Goal: Information Seeking & Learning: Check status

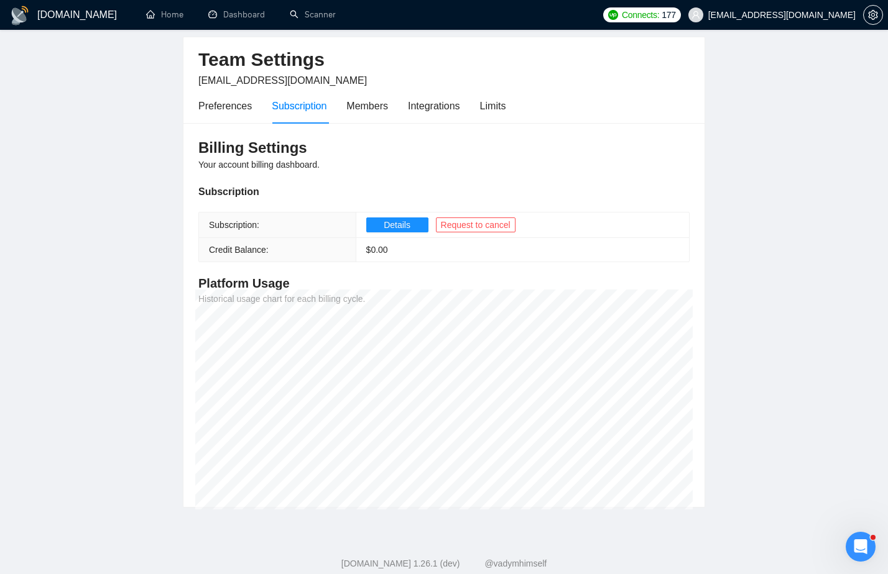
scroll to position [44, 0]
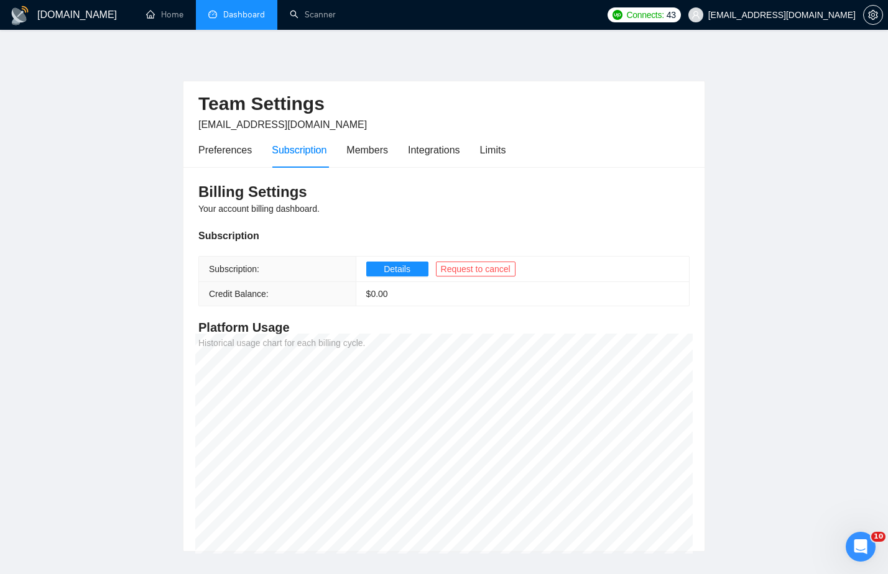
click at [235, 20] on link "Dashboard" at bounding box center [236, 14] width 57 height 11
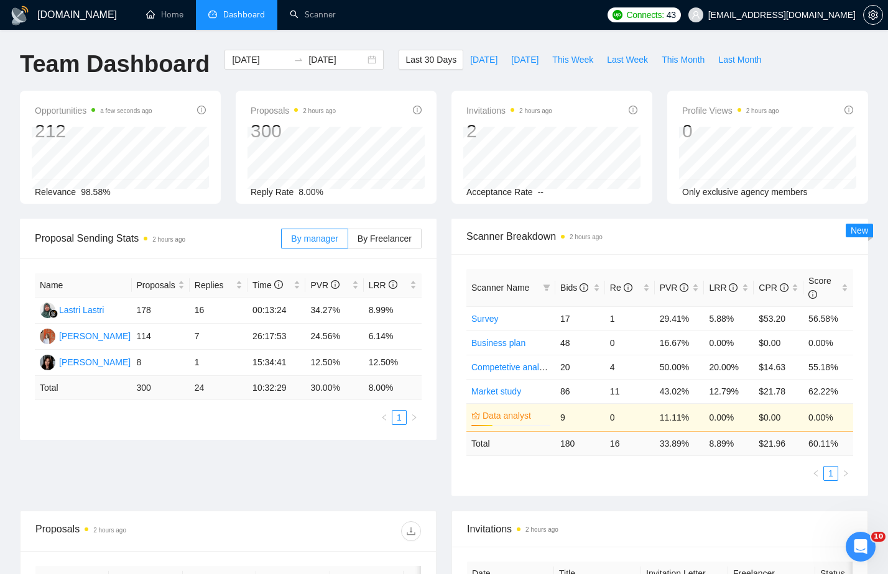
click at [527, 71] on div "Last 30 Days Today Yesterday This Week Last Week This Month Last Month" at bounding box center [583, 70] width 384 height 41
click at [527, 62] on span "Yesterday" at bounding box center [524, 60] width 27 height 14
type input "2025-10-02"
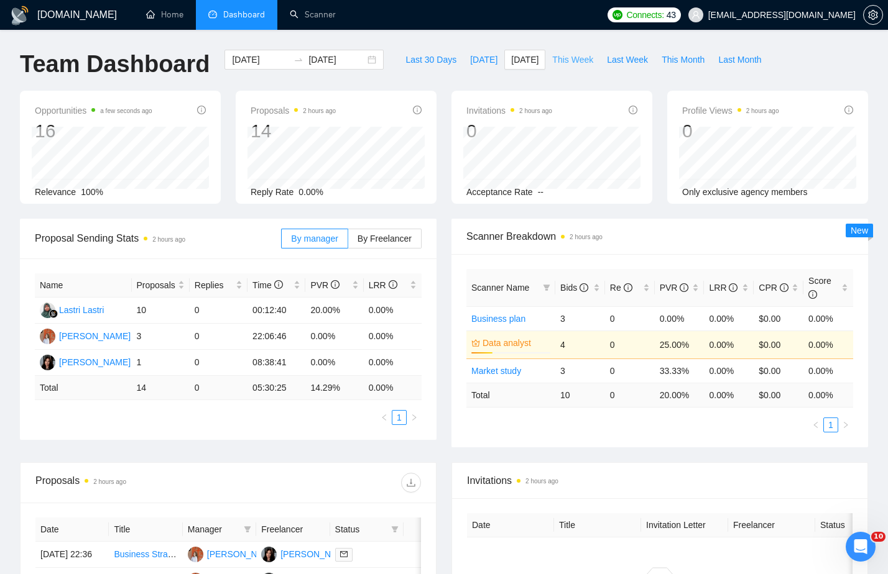
click at [582, 63] on span "This Week" at bounding box center [572, 60] width 41 height 14
type input "2025-09-29"
type input "2025-10-05"
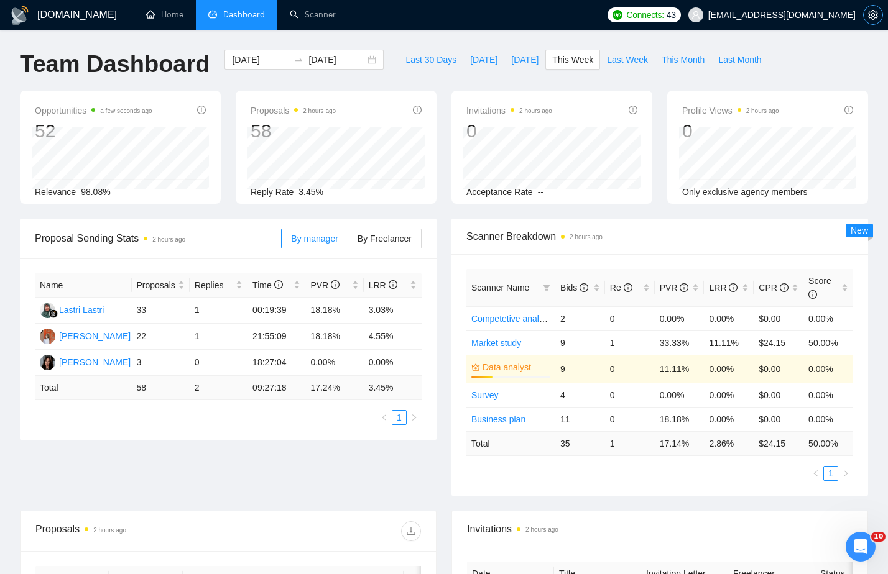
click at [870, 19] on icon "setting" at bounding box center [873, 15] width 10 height 10
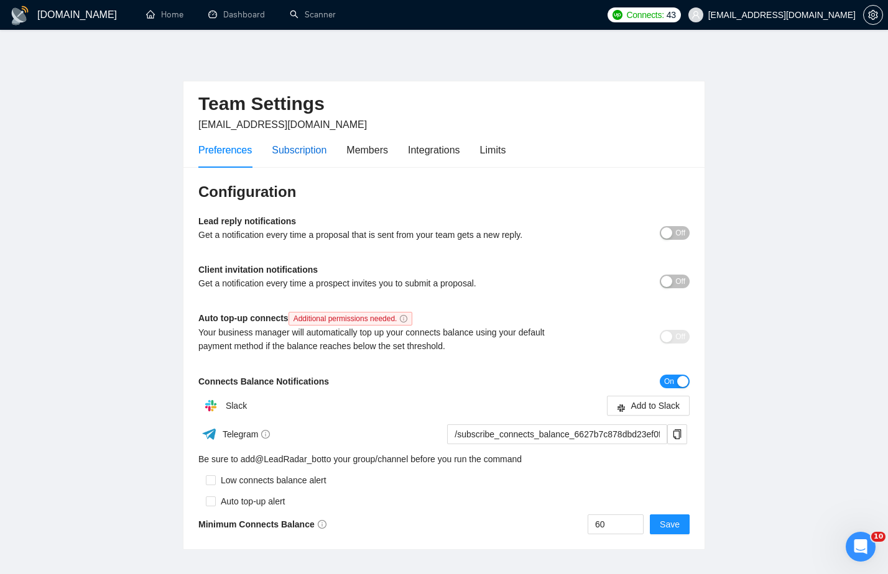
click at [321, 145] on div "Subscription" at bounding box center [299, 150] width 55 height 16
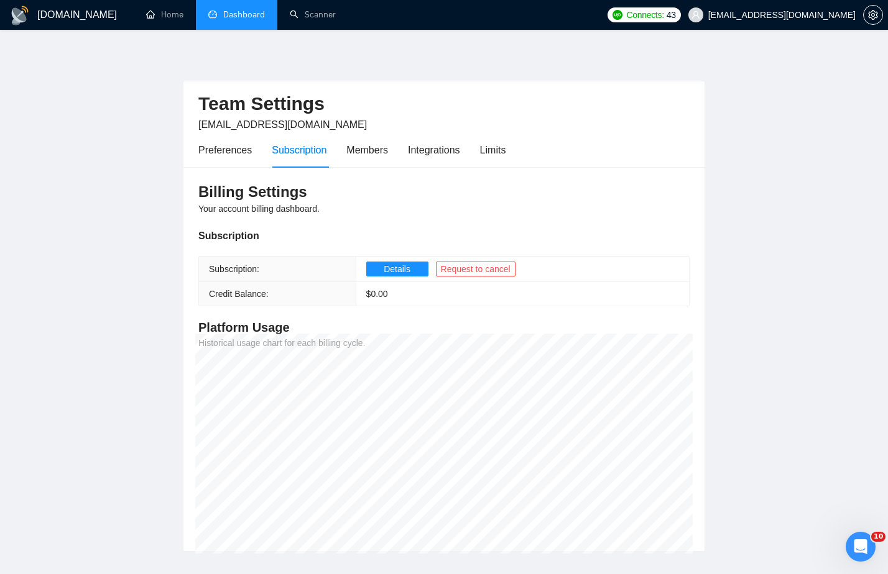
click at [247, 19] on link "Dashboard" at bounding box center [236, 14] width 57 height 11
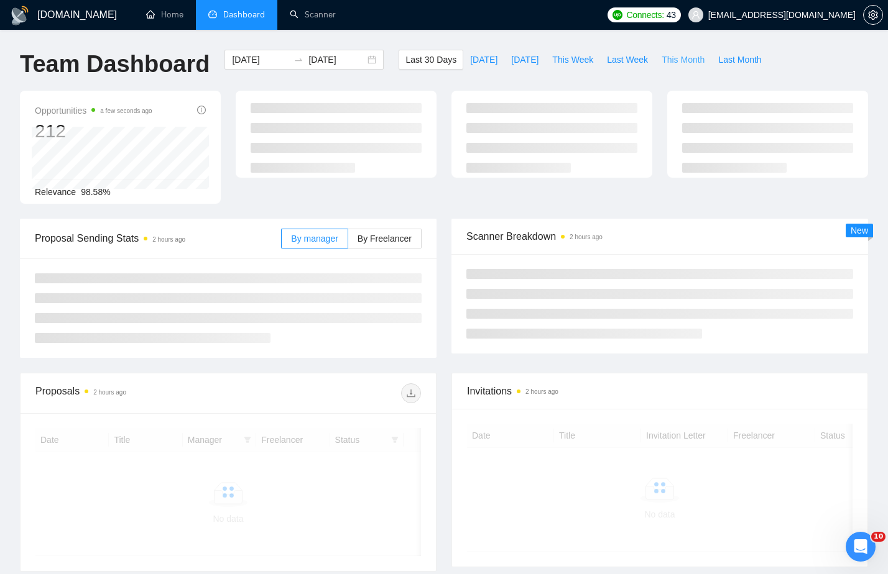
click at [666, 62] on span "This Month" at bounding box center [682, 60] width 43 height 14
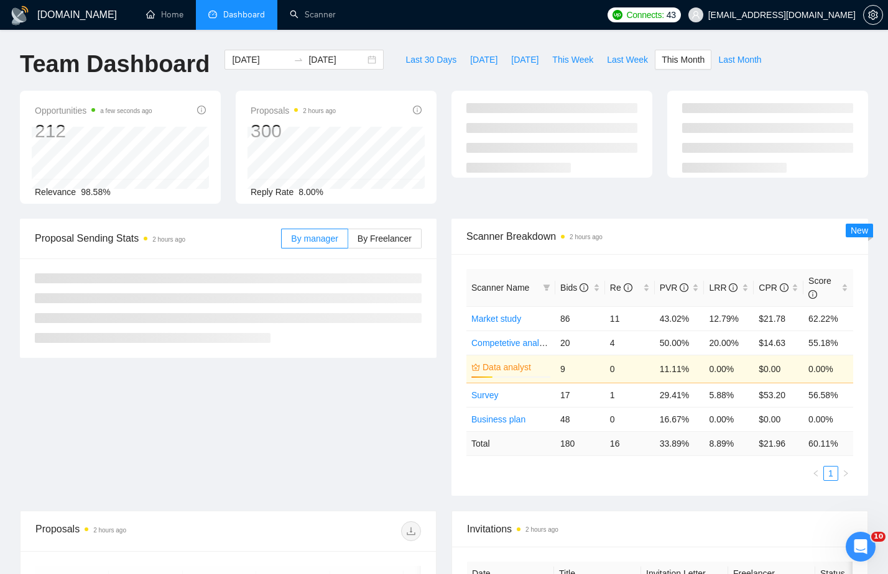
type input "2025-10-01"
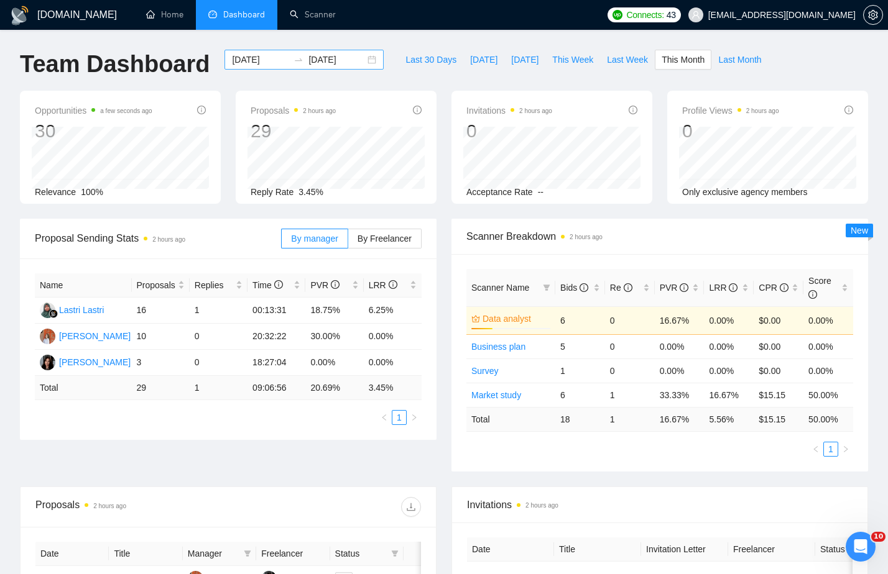
click at [326, 61] on input "2025-10-31" at bounding box center [336, 60] width 57 height 14
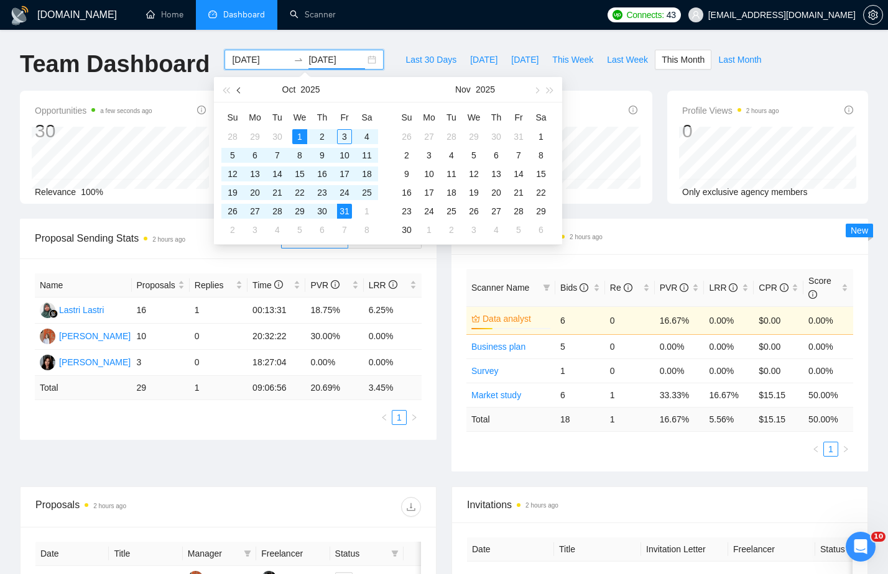
click at [236, 92] on button "button" at bounding box center [239, 89] width 14 height 25
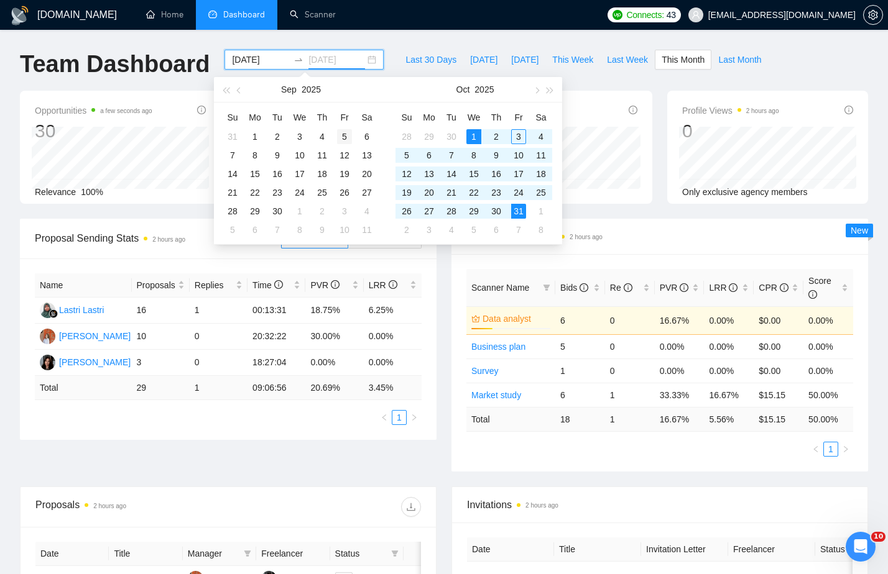
type input "2025-09-05"
click at [347, 132] on div "5" at bounding box center [344, 136] width 15 height 15
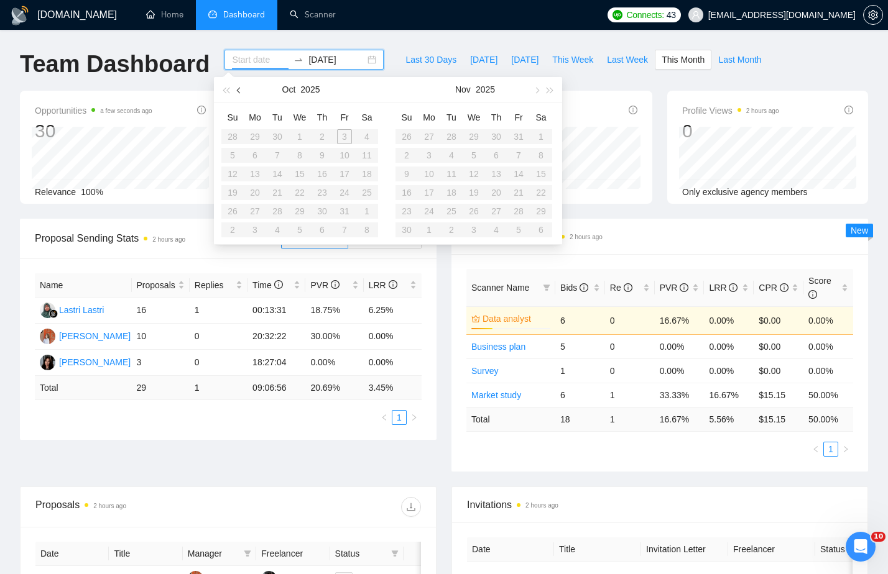
click at [242, 90] on button "button" at bounding box center [239, 89] width 14 height 25
click at [344, 137] on div "5" at bounding box center [344, 136] width 15 height 15
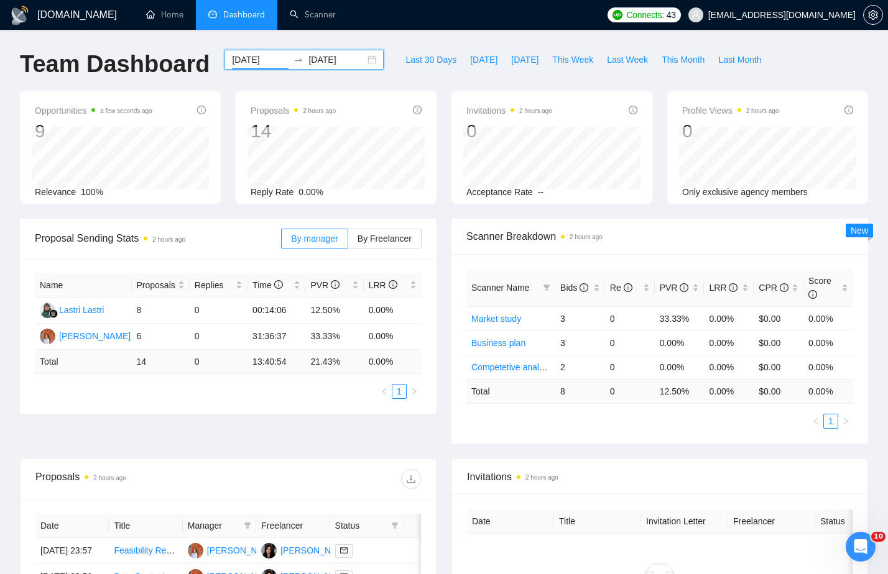
click at [363, 64] on div "2025-09-05 2025-09-05" at bounding box center [303, 60] width 159 height 20
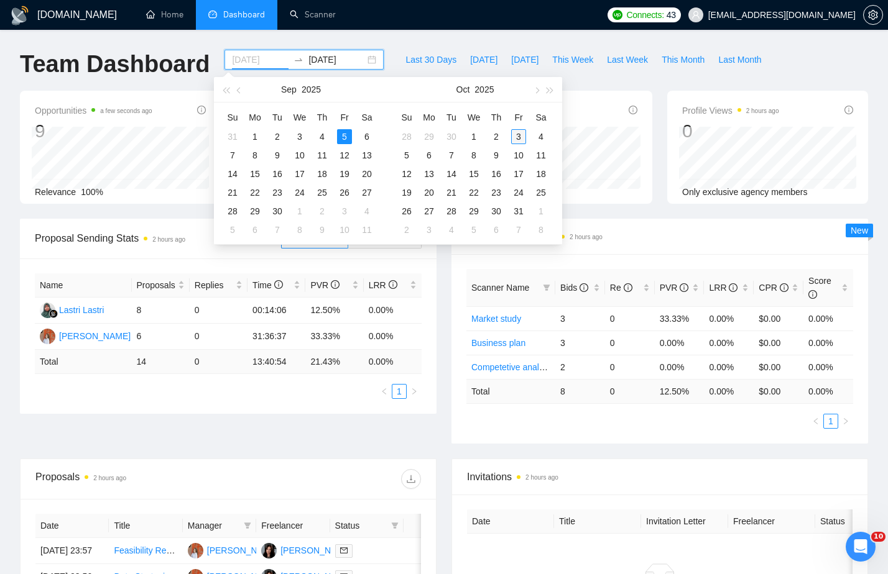
type input "2025-10-03"
click at [523, 136] on div "3" at bounding box center [518, 136] width 15 height 15
type input "2025-10-04"
type input "2025-10-03"
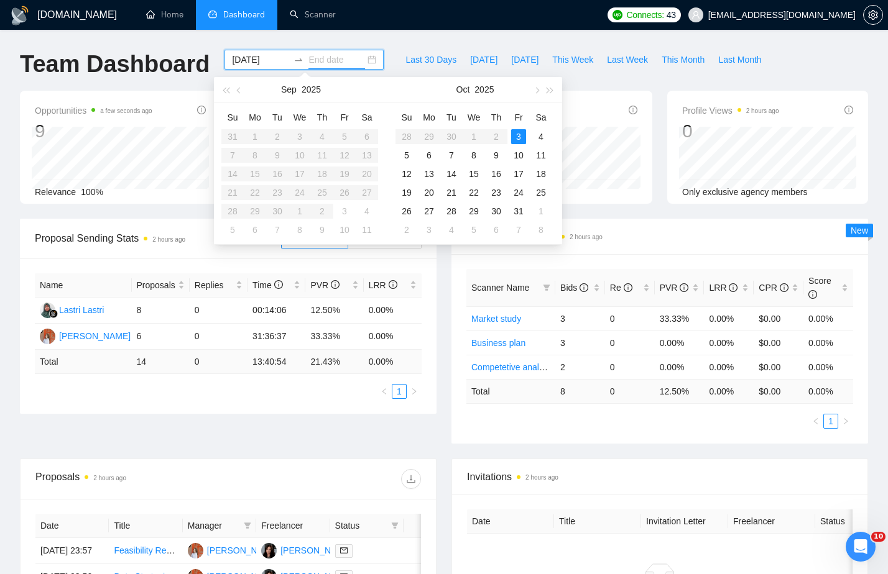
click at [343, 137] on table "Su Mo Tu We Th Fr Sa 31 1 2 3 4 5 6 7 8 9 10 11 12 13 14 15 16 17 18 19 20 21 2…" at bounding box center [299, 174] width 157 height 132
click at [258, 60] on input "2025-10-03" at bounding box center [260, 60] width 57 height 14
type input "2025-09-05"
click at [320, 62] on input at bounding box center [336, 60] width 57 height 14
type input "2025-10-03"
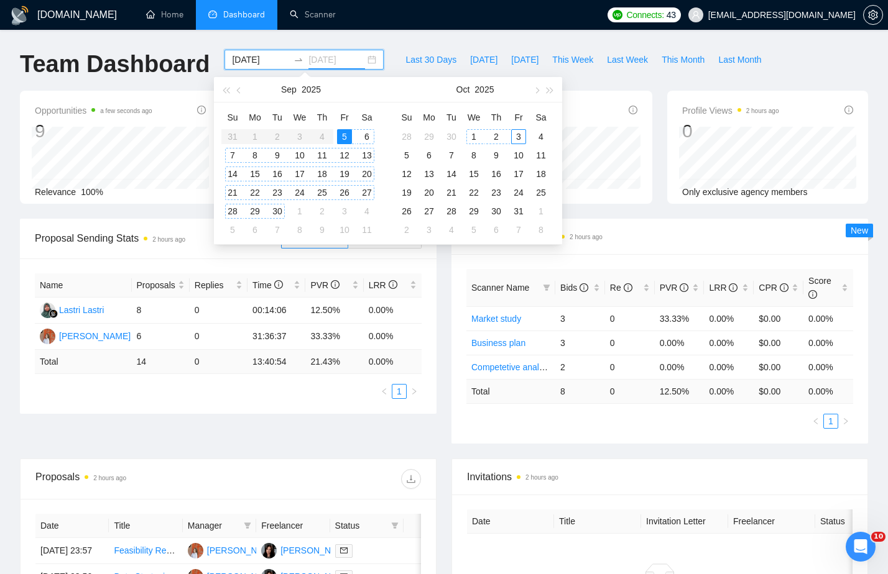
click at [521, 137] on div "3" at bounding box center [518, 136] width 15 height 15
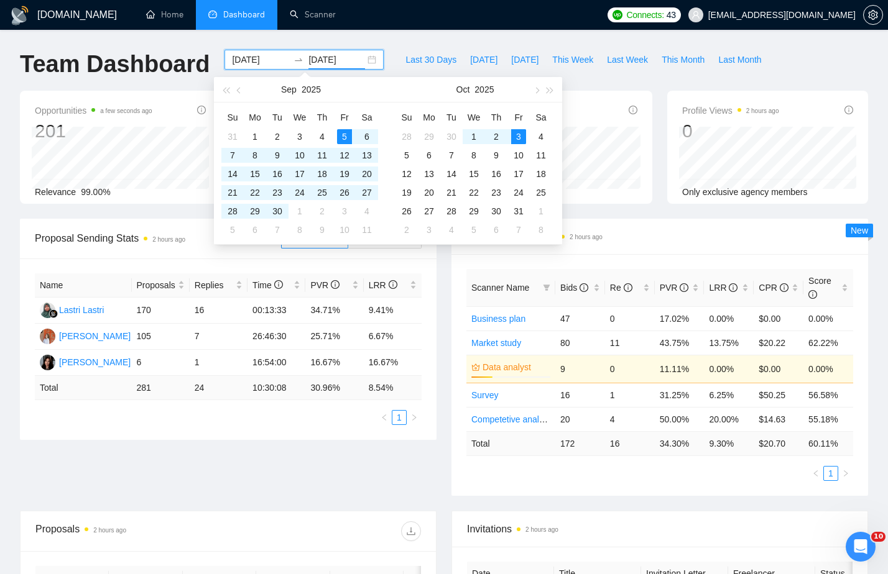
click at [436, 71] on div "Last 30 Days Today Yesterday This Week Last Week This Month Last Month" at bounding box center [583, 70] width 384 height 41
